Goal: Information Seeking & Learning: Find specific fact

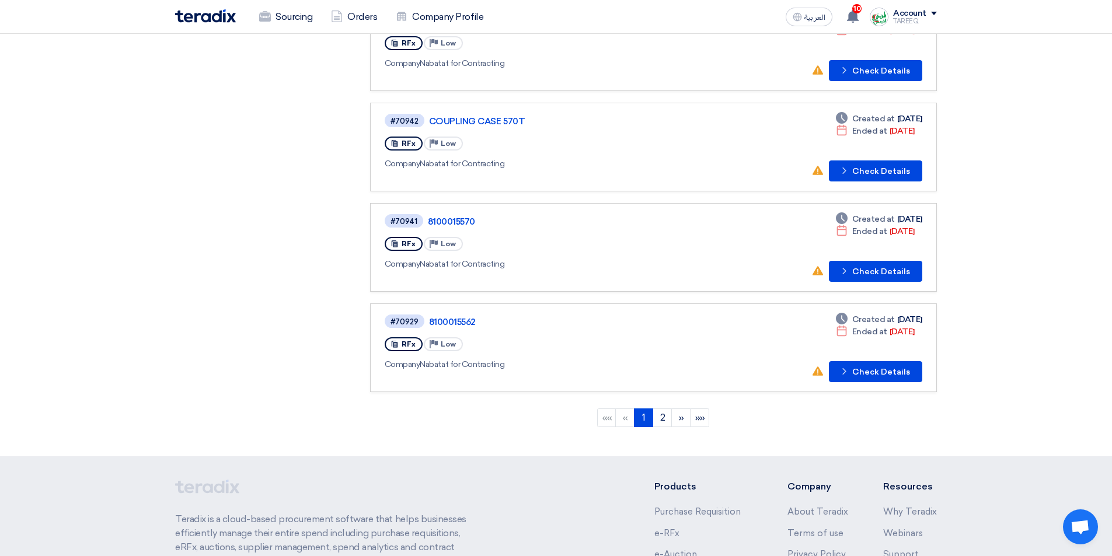
scroll to position [908, 0]
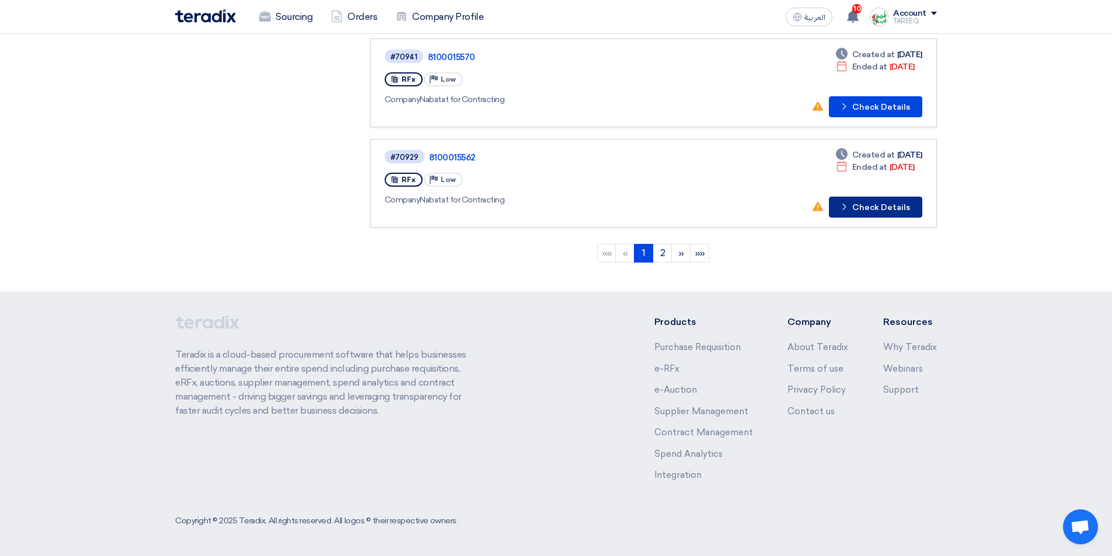
click at [870, 213] on button "Check details Check Details" at bounding box center [875, 207] width 93 height 21
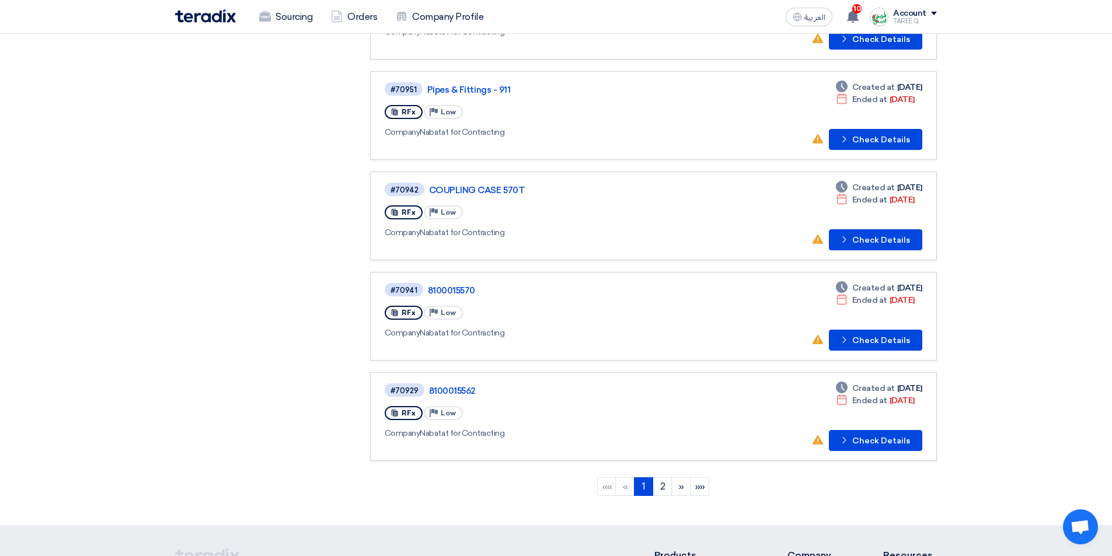
scroll to position [700, 0]
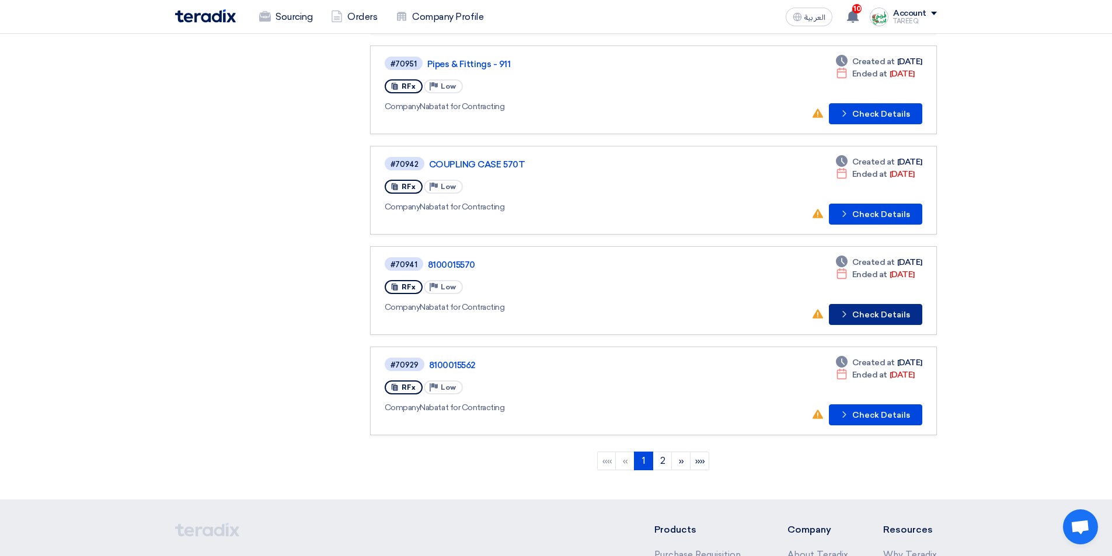
click at [875, 309] on button "Check details Check Details" at bounding box center [875, 314] width 93 height 21
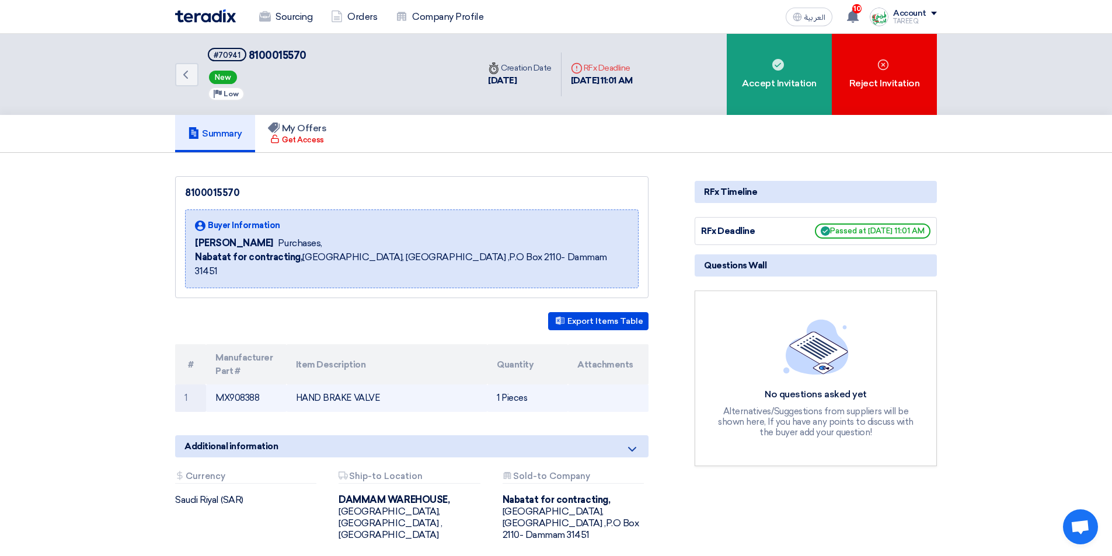
click at [239, 385] on td "MX908388" at bounding box center [246, 398] width 81 height 27
copy td "MX908388"
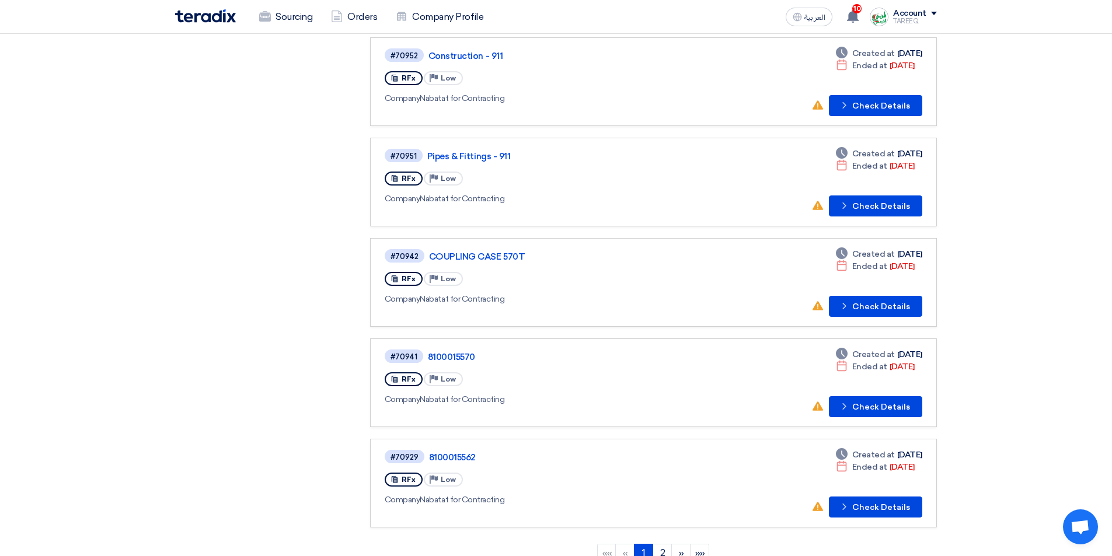
scroll to position [584, 0]
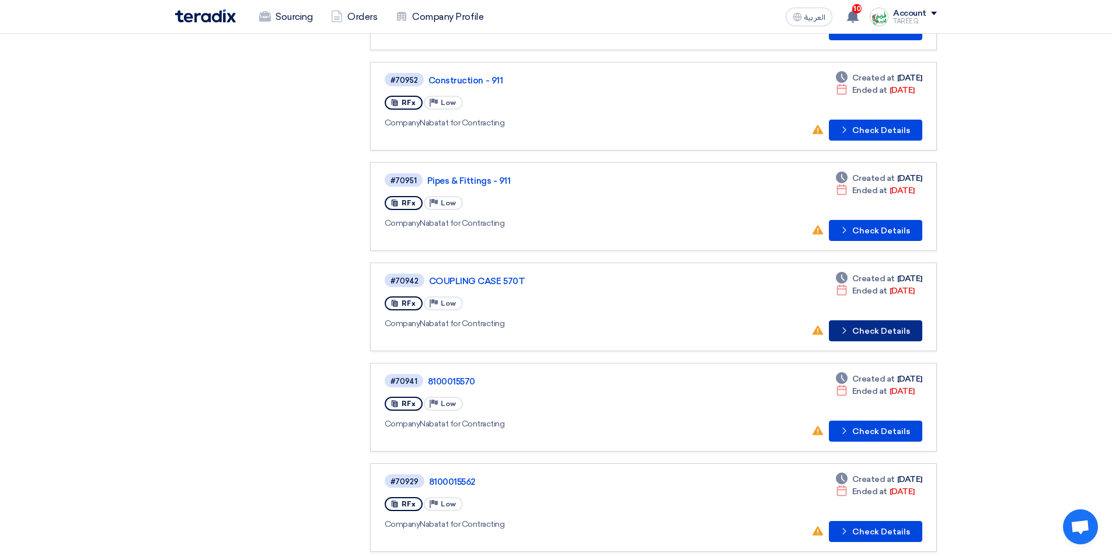
click at [874, 338] on button "Check details Check Details" at bounding box center [875, 330] width 93 height 21
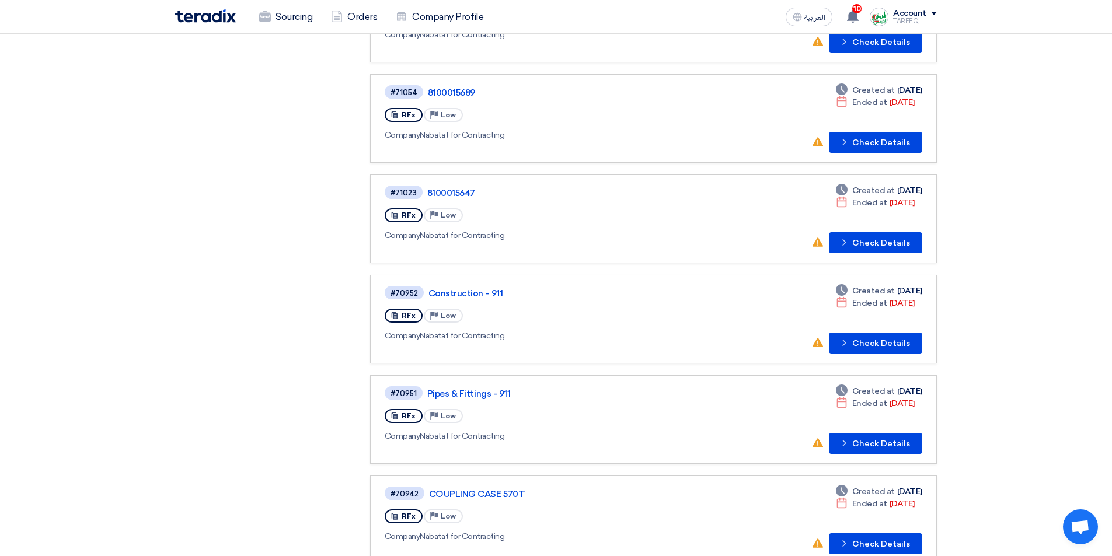
scroll to position [324, 0]
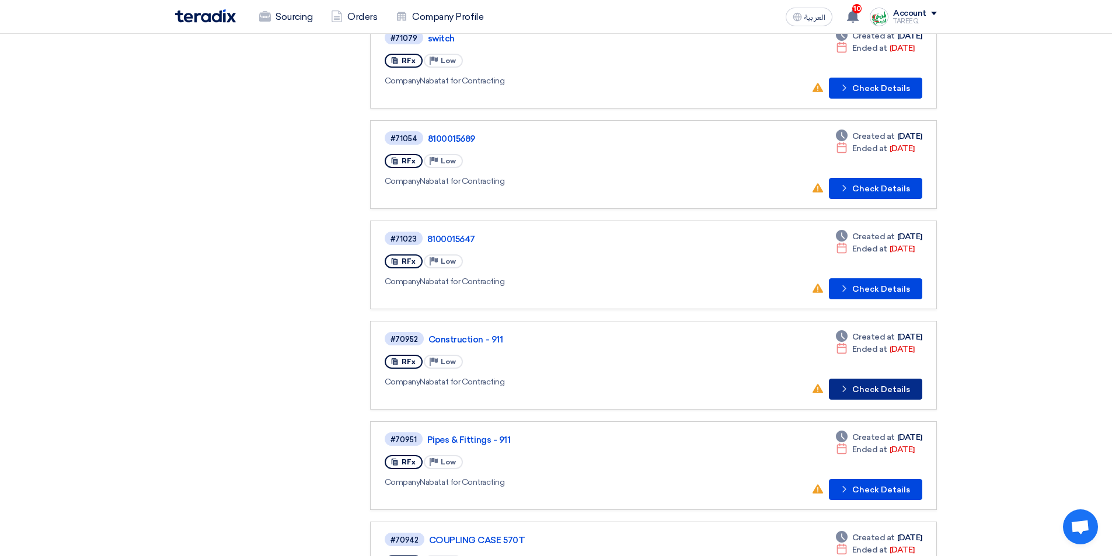
click at [881, 392] on button "Check details Check Details" at bounding box center [875, 389] width 93 height 21
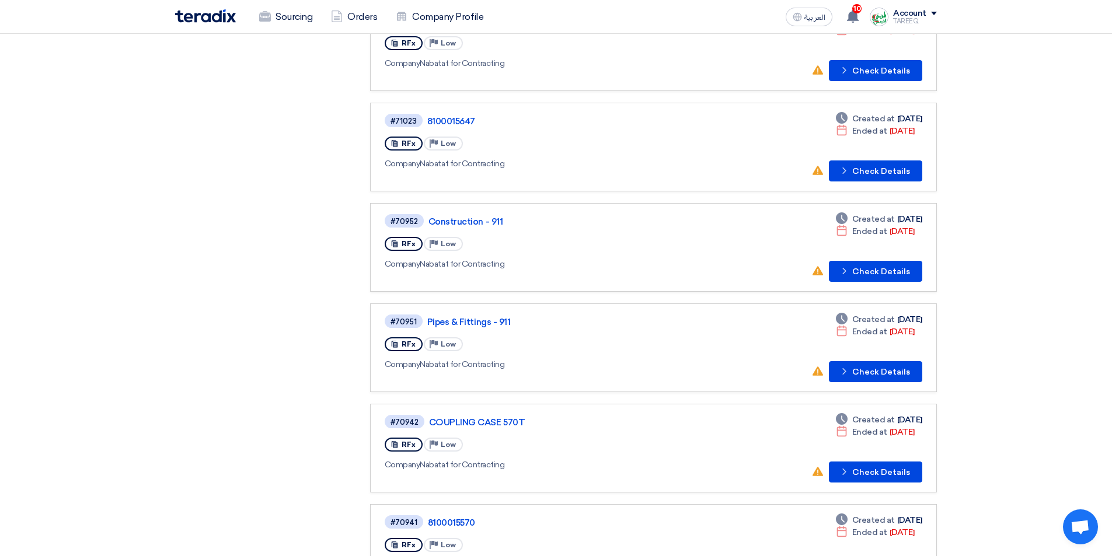
scroll to position [441, 0]
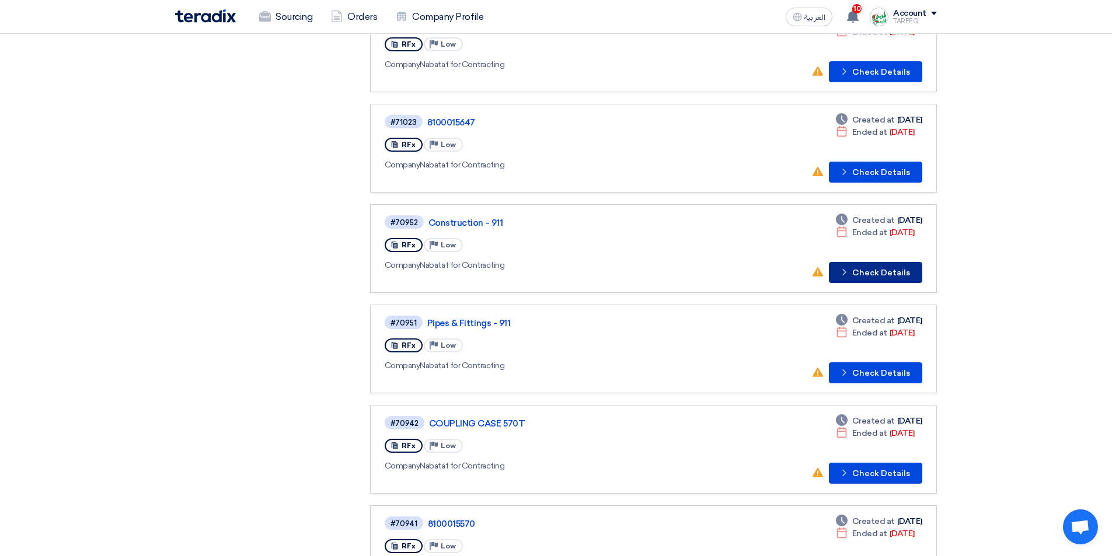
click at [870, 267] on button "Check details Check Details" at bounding box center [875, 272] width 93 height 21
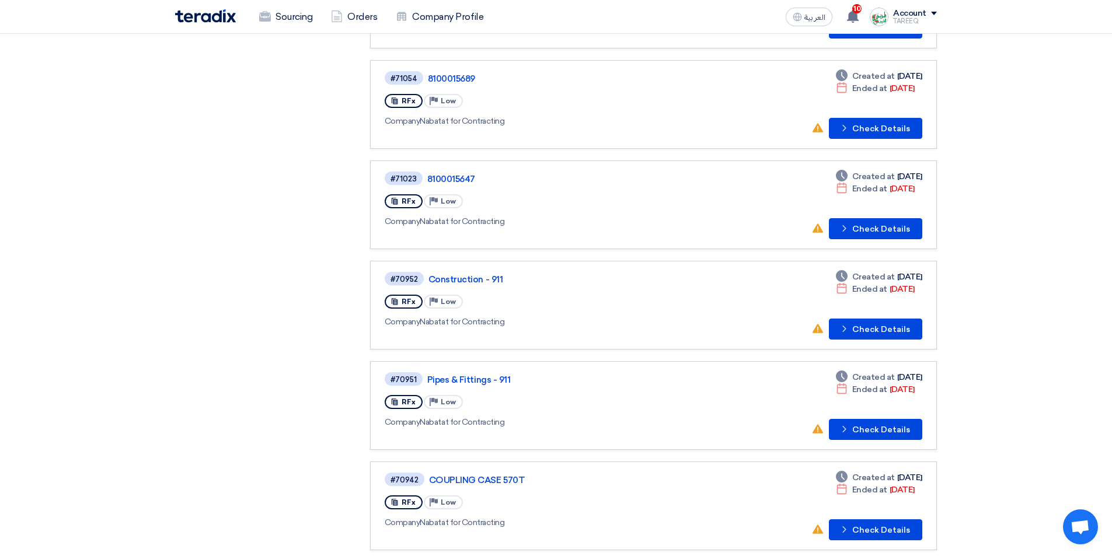
scroll to position [383, 0]
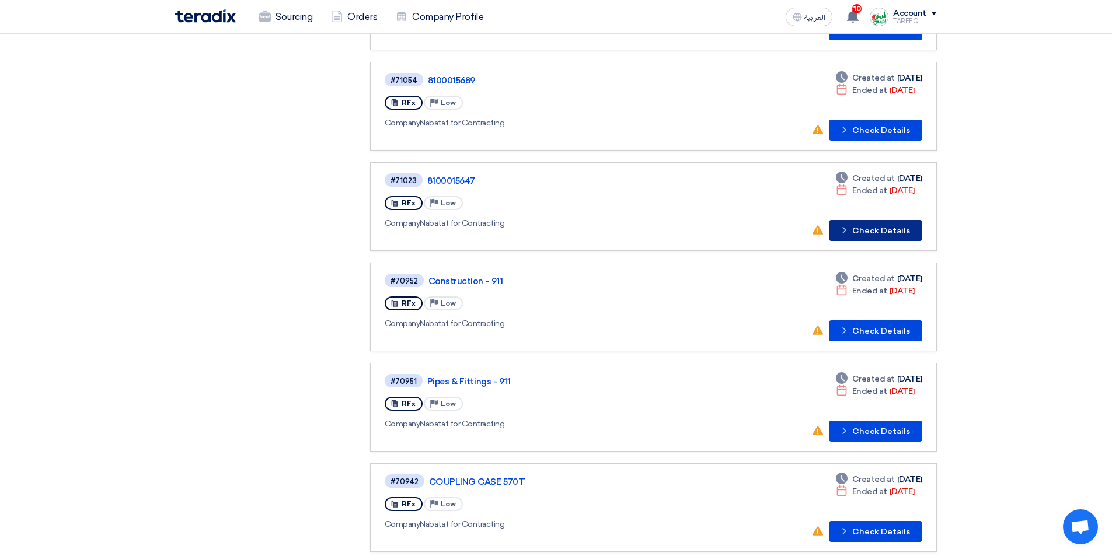
click at [885, 237] on button "Check details Check Details" at bounding box center [875, 230] width 93 height 21
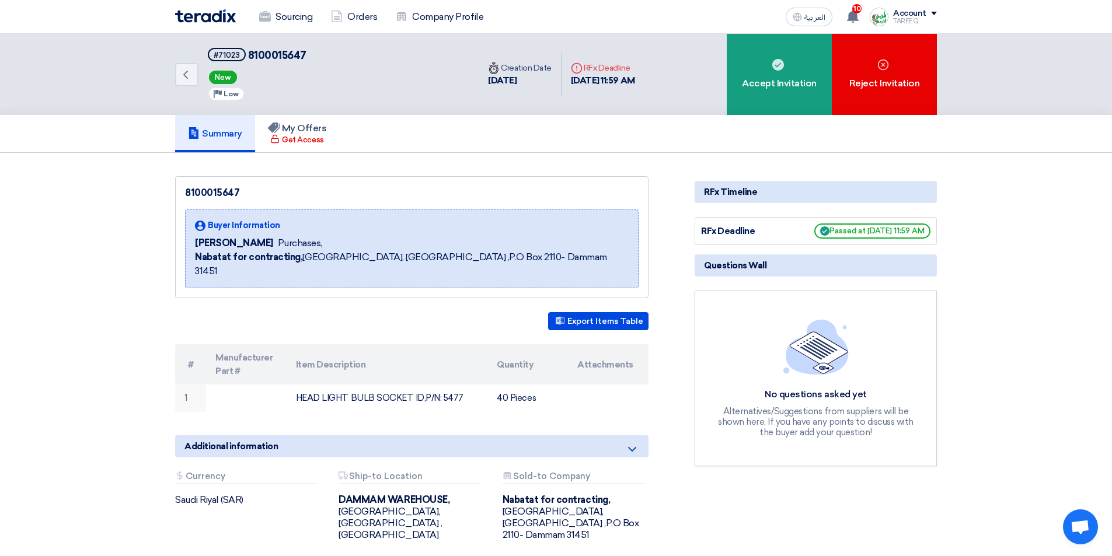
click at [232, 79] on span "New" at bounding box center [223, 77] width 28 height 13
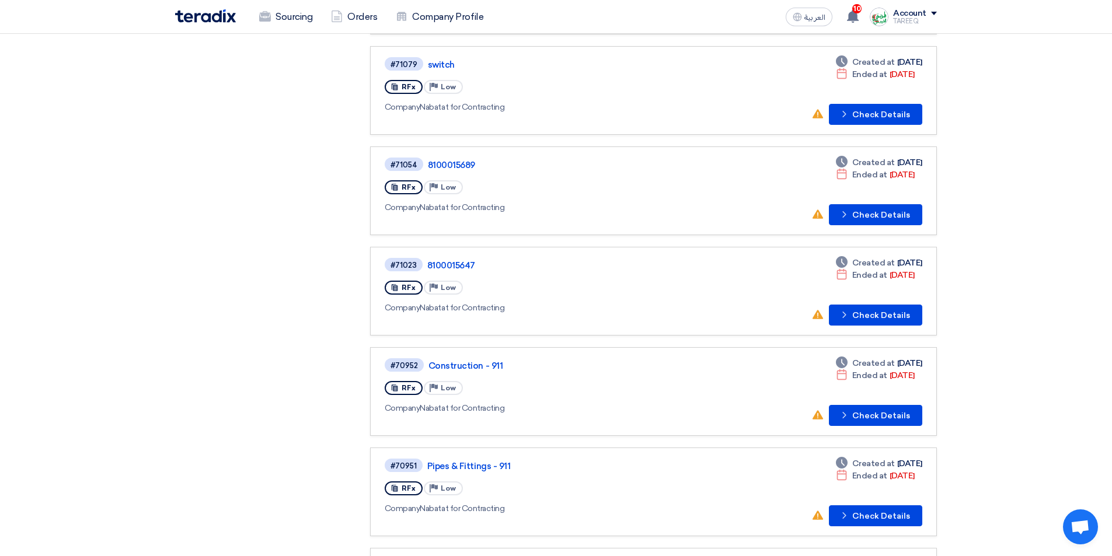
scroll to position [292, 0]
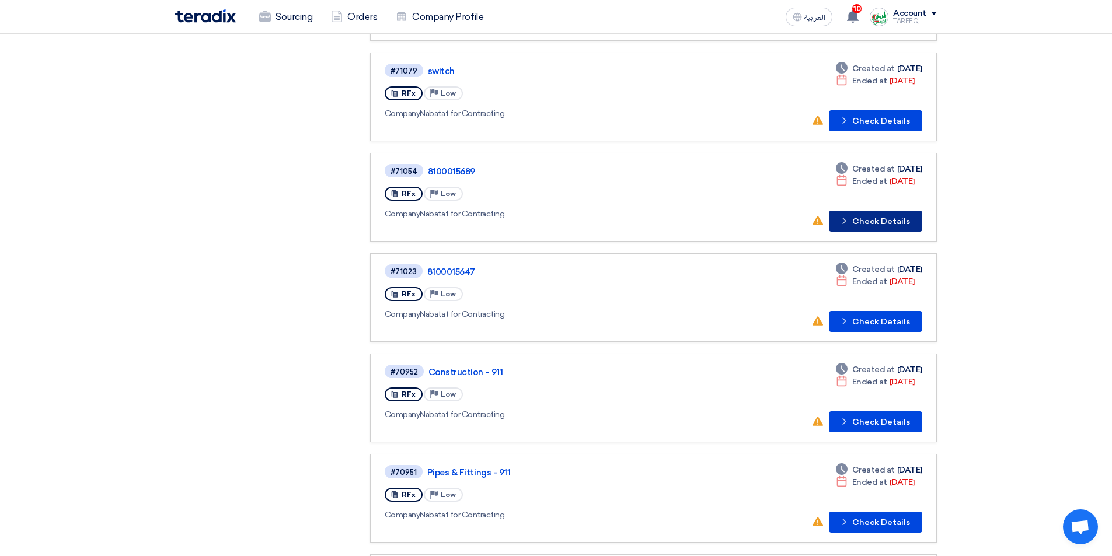
click at [880, 212] on button "Check details Check Details" at bounding box center [875, 221] width 93 height 21
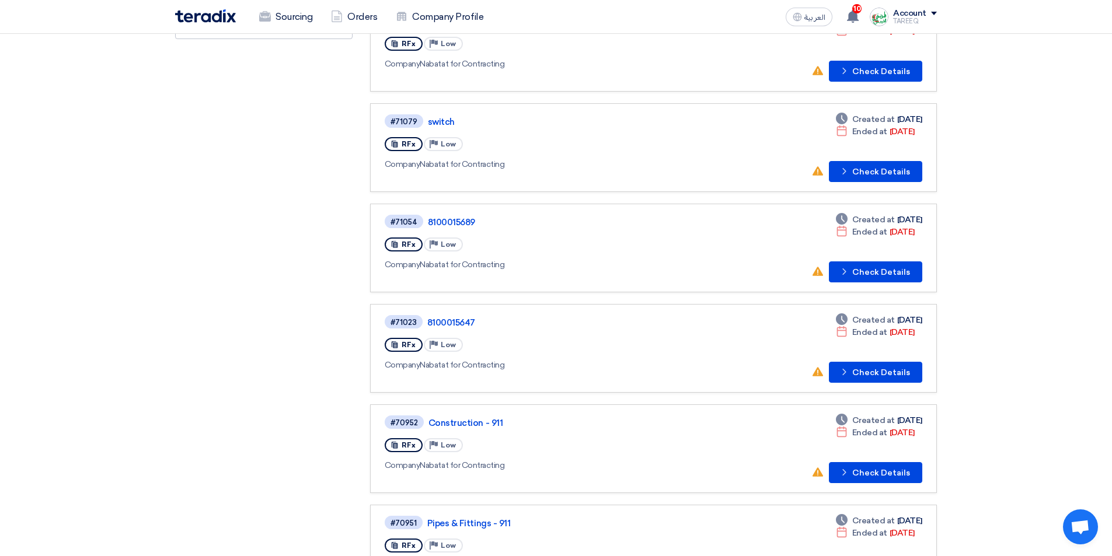
scroll to position [149, 0]
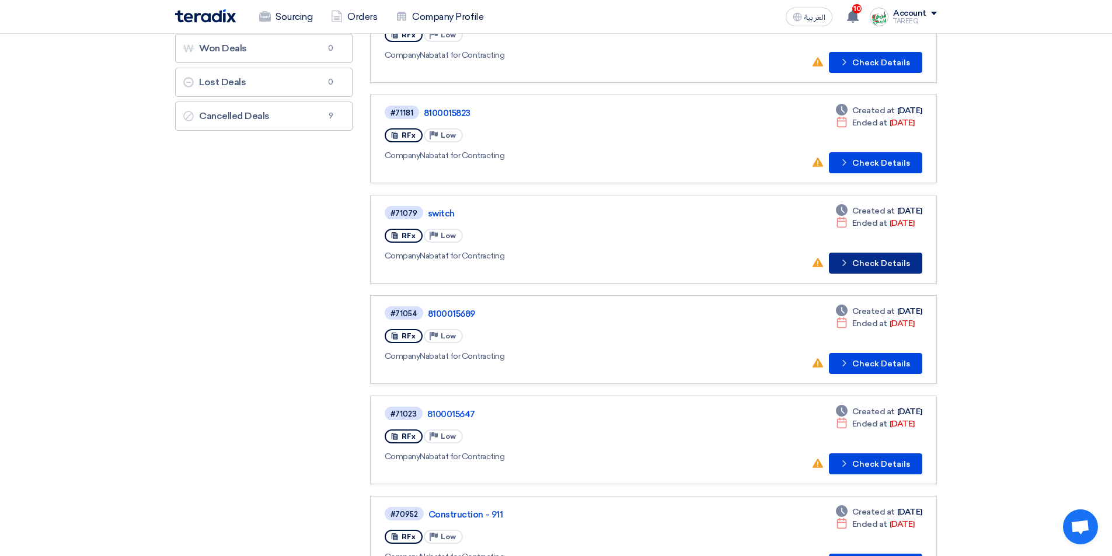
click at [877, 257] on button "Check details Check Details" at bounding box center [875, 263] width 93 height 21
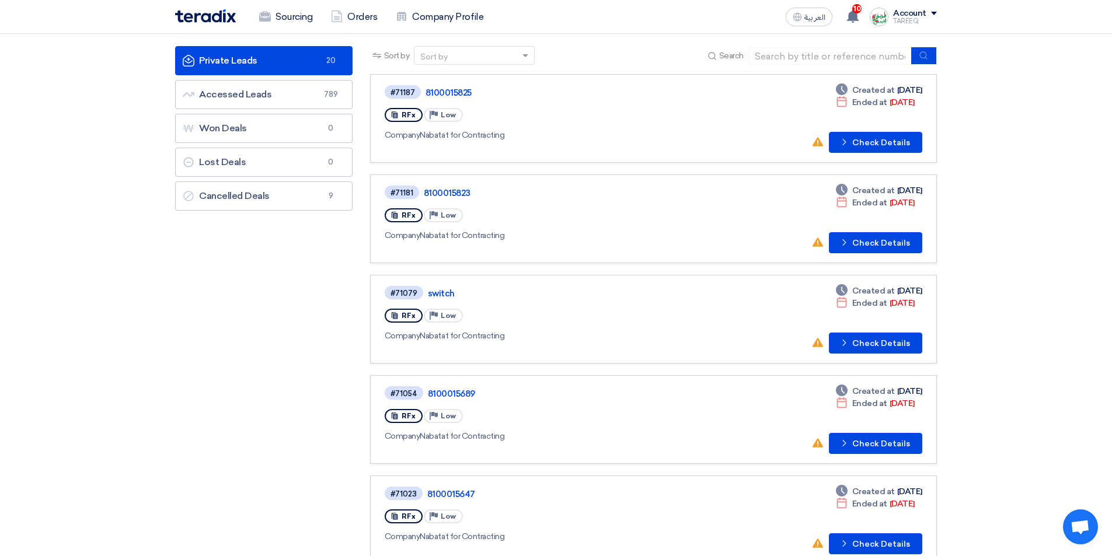
scroll to position [58, 0]
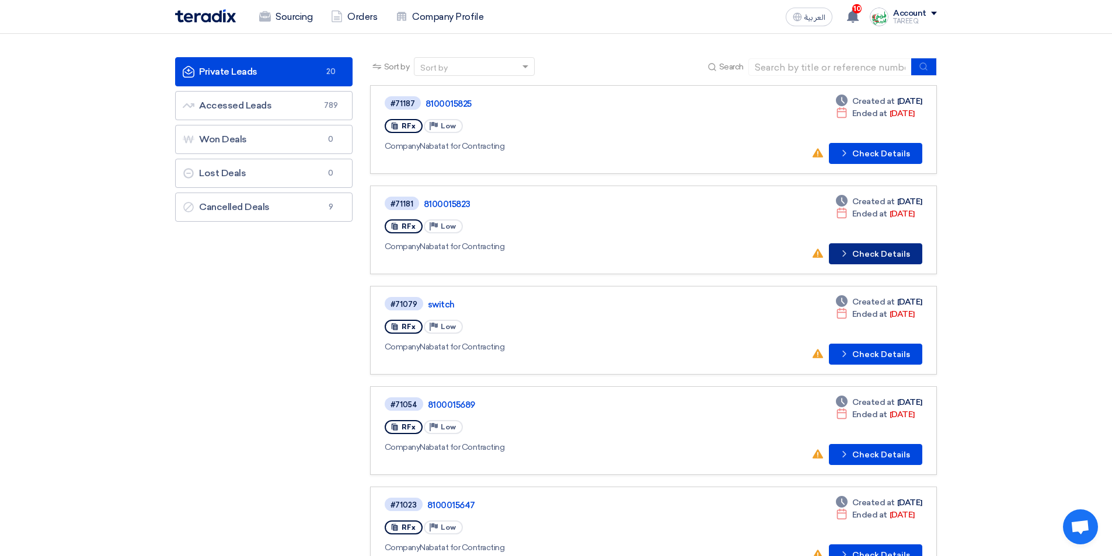
click at [891, 244] on button "Check details Check Details" at bounding box center [875, 253] width 93 height 21
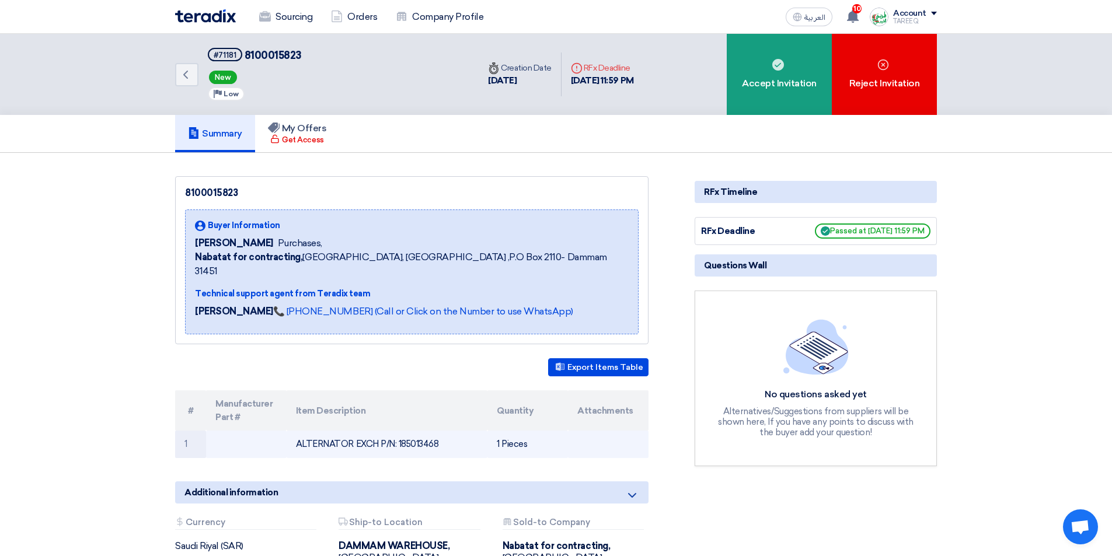
click at [419, 431] on td "ALTERNATOR EXCH P/N: 185013468" at bounding box center [387, 444] width 201 height 27
copy td "185013468"
